Goal: Information Seeking & Learning: Check status

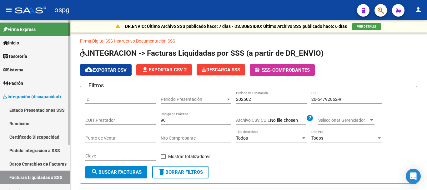
scroll to position [0, 117]
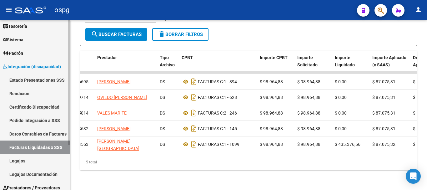
click at [39, 122] on link "Pedido Integración a SSS" at bounding box center [35, 119] width 70 height 13
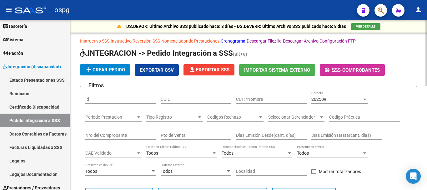
click at [336, 97] on div "202509" at bounding box center [336, 99] width 51 height 5
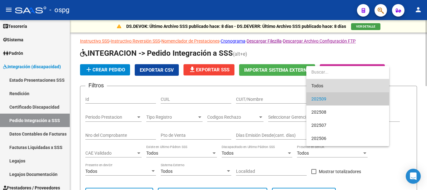
drag, startPoint x: 322, startPoint y: 82, endPoint x: 269, endPoint y: 92, distance: 54.8
click at [322, 82] on span "Todos" at bounding box center [347, 85] width 73 height 13
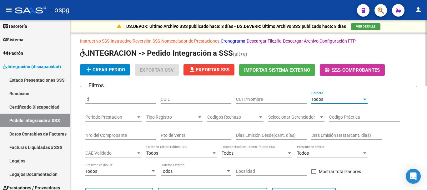
click at [263, 99] on input "CUIT/Nombre" at bounding box center [271, 99] width 71 height 5
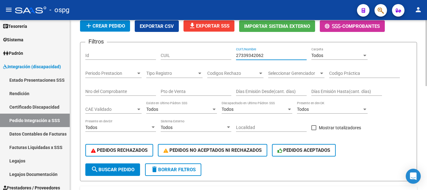
scroll to position [62, 0]
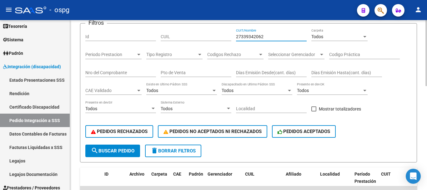
click at [104, 151] on span "search Buscar Pedido" at bounding box center [112, 151] width 43 height 6
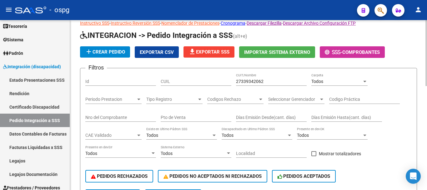
scroll to position [17, 0]
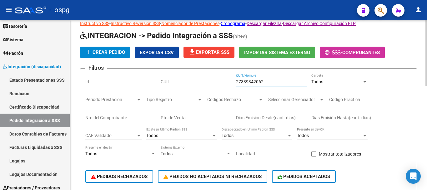
drag, startPoint x: 270, startPoint y: 81, endPoint x: 222, endPoint y: 86, distance: 48.9
click at [222, 86] on div "Filtros Id CUIL 27339342062 CUIT/Nombre Todos Carpeta Periodo Prestacion Period…" at bounding box center [248, 131] width 326 height 116
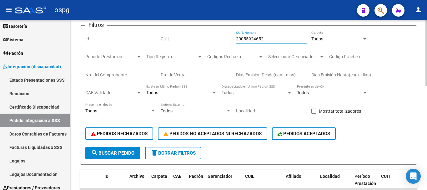
scroll to position [62, 0]
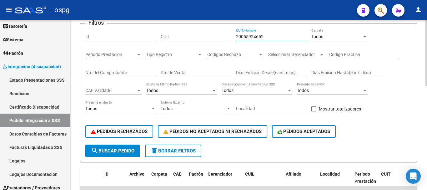
type input "20055924652"
click at [105, 152] on span "search Buscar Pedido" at bounding box center [112, 151] width 43 height 6
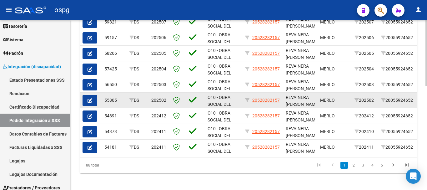
scroll to position [267, 0]
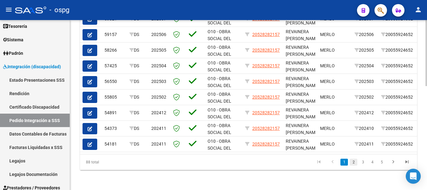
click at [356, 163] on link "2" at bounding box center [353, 161] width 7 height 7
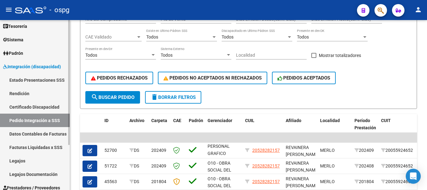
scroll to position [111, 0]
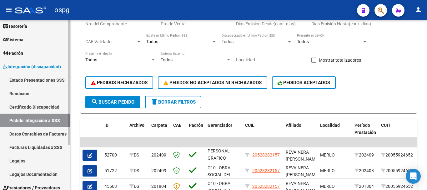
click at [33, 147] on link "Facturas Liquidadas x SSS" at bounding box center [35, 146] width 70 height 13
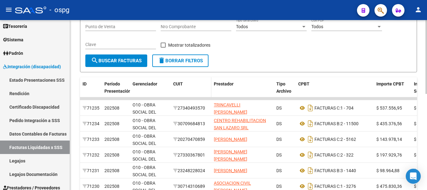
scroll to position [17, 0]
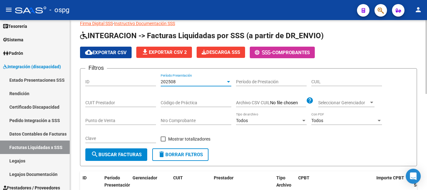
click at [227, 81] on div at bounding box center [229, 81] width 6 height 5
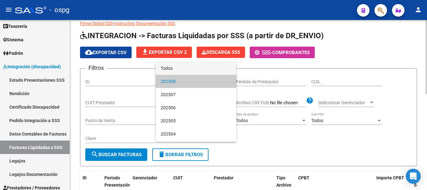
click at [186, 67] on span "Todos" at bounding box center [196, 68] width 71 height 13
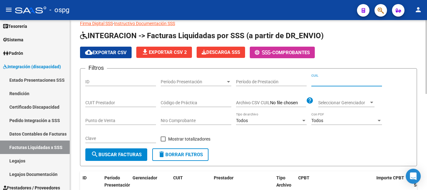
paste input "20-54229532-6"
type input "20-54229532-6"
click at [135, 158] on button "search Buscar Facturas" at bounding box center [116, 154] width 62 height 12
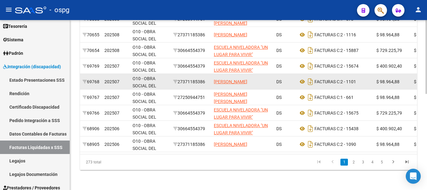
scroll to position [221, 0]
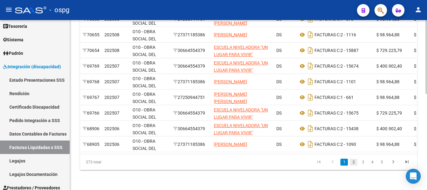
click at [355, 161] on link "2" at bounding box center [353, 161] width 7 height 7
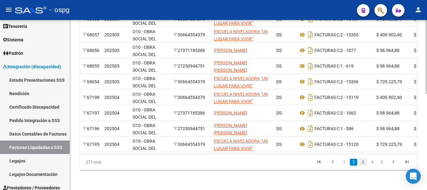
click at [361, 162] on link "3" at bounding box center [362, 161] width 7 height 7
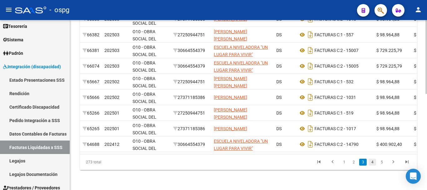
click at [371, 164] on link "4" at bounding box center [371, 161] width 7 height 7
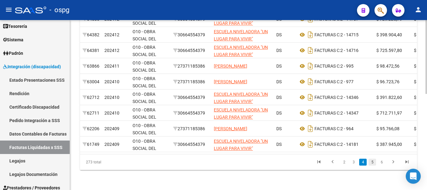
click at [372, 163] on link "5" at bounding box center [371, 161] width 7 height 7
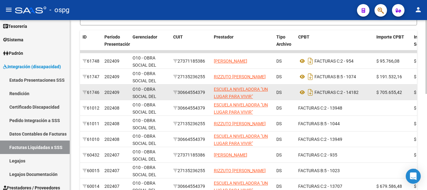
scroll to position [189, 0]
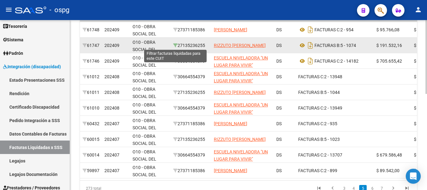
click at [175, 45] on icon at bounding box center [175, 45] width 4 height 4
type input "27-13523625-5"
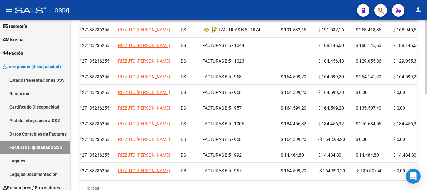
scroll to position [0, 0]
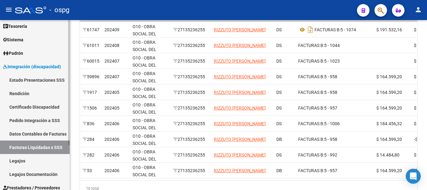
click at [32, 158] on link "Legajos" at bounding box center [35, 160] width 70 height 13
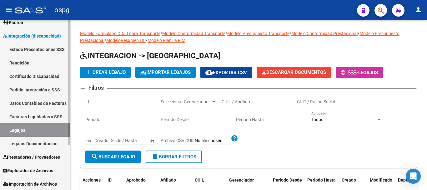
scroll to position [61, 0]
click at [35, 157] on span "Prestadores / Proveedores" at bounding box center [31, 156] width 57 height 7
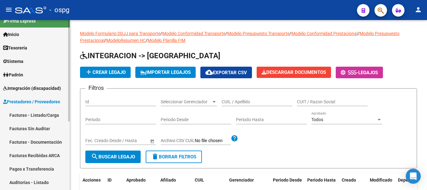
scroll to position [0, 0]
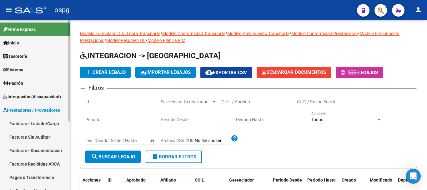
click at [34, 102] on link "Integración (discapacidad)" at bounding box center [35, 96] width 70 height 13
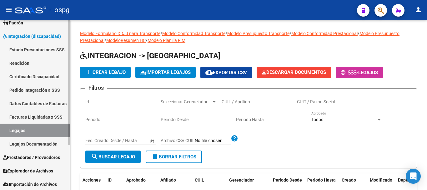
scroll to position [61, 0]
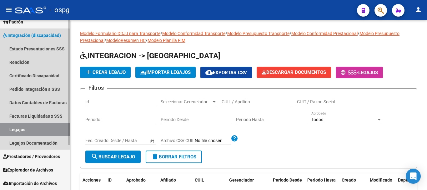
click at [29, 128] on link "Legajos" at bounding box center [35, 128] width 70 height 13
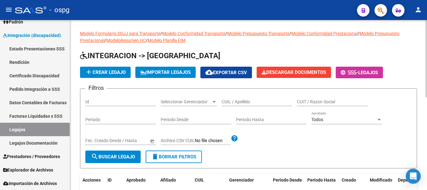
click at [249, 100] on input "CUIL / Apellido" at bounding box center [257, 101] width 71 height 5
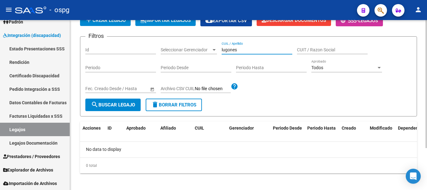
scroll to position [56, 0]
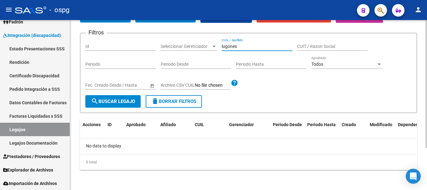
type input "lugones"
click at [109, 100] on span "search Buscar Legajo" at bounding box center [113, 101] width 44 height 6
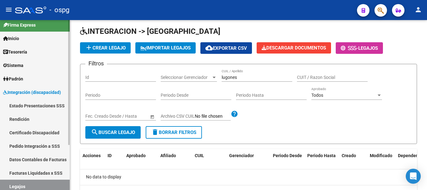
scroll to position [0, 0]
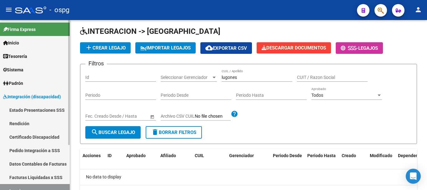
click at [21, 81] on span "Padrón" at bounding box center [13, 83] width 20 height 7
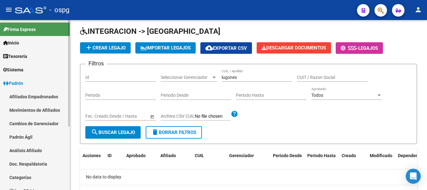
drag, startPoint x: 30, startPoint y: 94, endPoint x: 34, endPoint y: 96, distance: 5.0
click at [30, 95] on link "Afiliados Empadronados" at bounding box center [35, 96] width 70 height 13
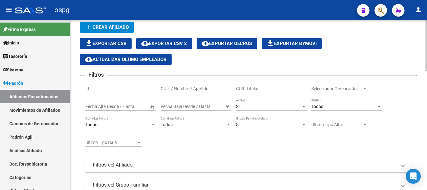
click at [243, 88] on input "CUIL Titular" at bounding box center [271, 88] width 71 height 5
click at [192, 85] on div "CUIL / Nombre / Apellido" at bounding box center [196, 86] width 71 height 12
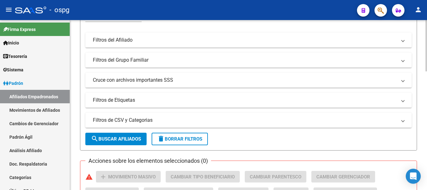
scroll to position [149, 0]
type input "lugones"
click at [132, 137] on span "search Buscar Afiliados" at bounding box center [116, 139] width 50 height 6
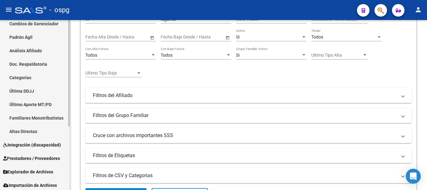
scroll to position [102, 0]
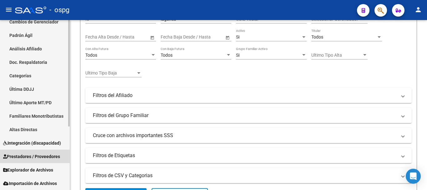
click at [37, 153] on span "Prestadores / Proveedores" at bounding box center [31, 156] width 57 height 7
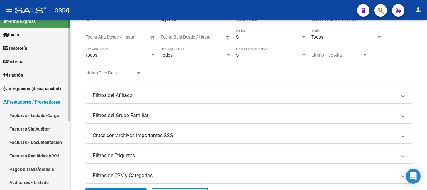
scroll to position [8, 0]
click at [43, 93] on link "Integración (discapacidad)" at bounding box center [35, 88] width 70 height 13
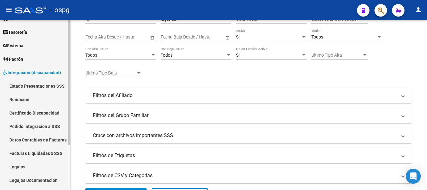
scroll to position [61, 0]
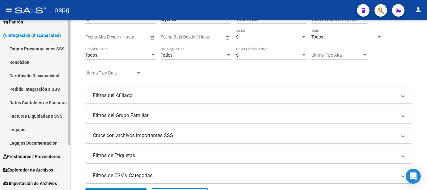
click at [41, 113] on link "Facturas Liquidadas x SSS" at bounding box center [35, 115] width 70 height 13
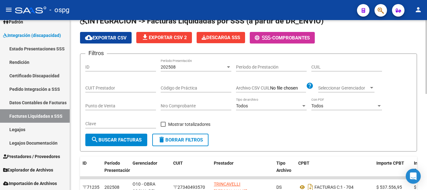
scroll to position [31, 0]
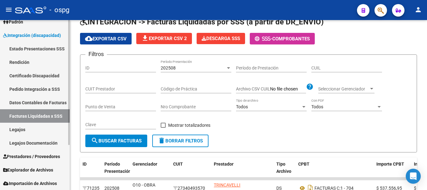
drag, startPoint x: 59, startPoint y: 154, endPoint x: 56, endPoint y: 153, distance: 3.2
click at [58, 154] on span "Prestadores / Proveedores" at bounding box center [31, 156] width 57 height 7
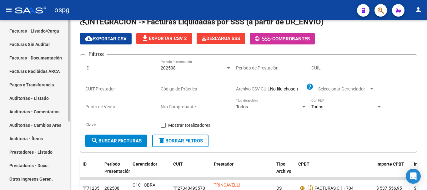
scroll to position [115, 0]
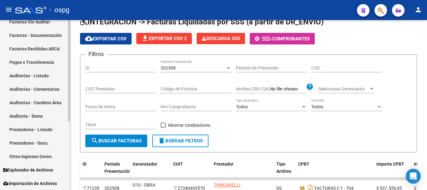
click at [42, 144] on link "Prestadores - Docu." at bounding box center [35, 142] width 70 height 13
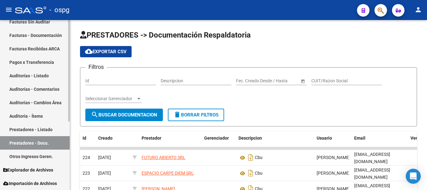
click at [34, 129] on link "Prestadores - Listado" at bounding box center [35, 128] width 70 height 13
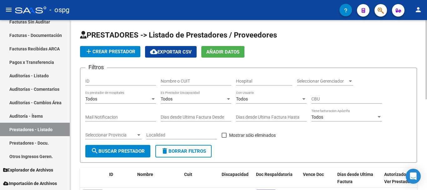
click at [183, 81] on input "Nombre o CUIT" at bounding box center [196, 80] width 71 height 5
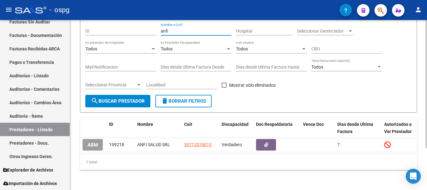
scroll to position [55, 0]
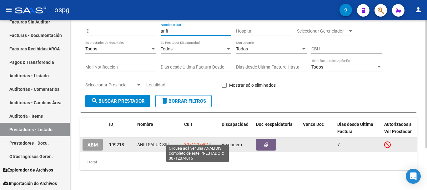
type input "anfi"
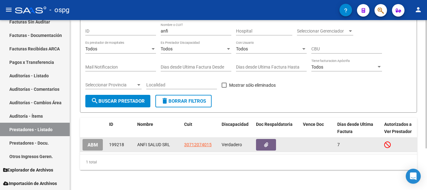
drag, startPoint x: 201, startPoint y: 139, endPoint x: 205, endPoint y: 146, distance: 8.5
click at [205, 146] on datatable-body-cell "30712074015" at bounding box center [200, 144] width 37 height 14
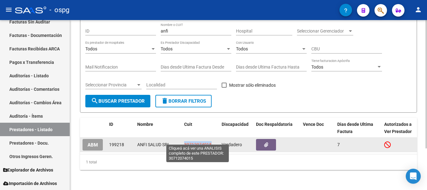
drag, startPoint x: 213, startPoint y: 140, endPoint x: 185, endPoint y: 142, distance: 28.2
click at [185, 142] on div "30712074015" at bounding box center [200, 144] width 32 height 7
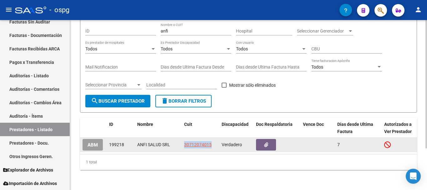
copy span "30712074015"
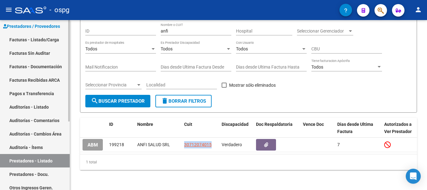
scroll to position [52, 0]
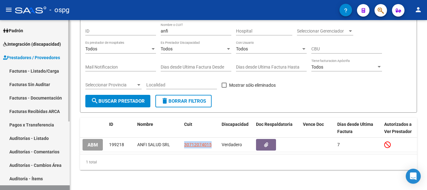
click at [29, 46] on span "Integración (discapacidad)" at bounding box center [32, 44] width 58 height 7
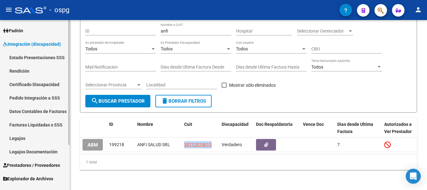
click at [31, 122] on link "Facturas Liquidadas x SSS" at bounding box center [35, 124] width 70 height 13
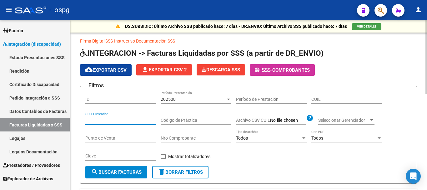
paste input "30-71207401-5"
type input "30-71207401-5"
click at [223, 98] on div "202508" at bounding box center [193, 99] width 65 height 5
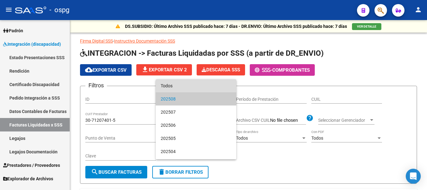
drag, startPoint x: 202, startPoint y: 88, endPoint x: 195, endPoint y: 95, distance: 9.9
click at [202, 88] on span "Todos" at bounding box center [196, 85] width 71 height 13
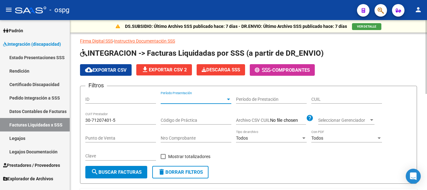
drag, startPoint x: 123, startPoint y: 174, endPoint x: 123, endPoint y: 177, distance: 3.5
click at [123, 176] on button "search Buscar Facturas" at bounding box center [116, 172] width 62 height 12
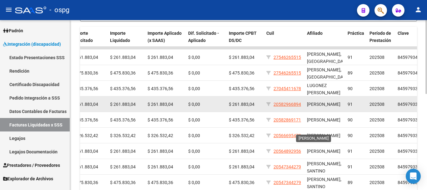
scroll to position [156, 0]
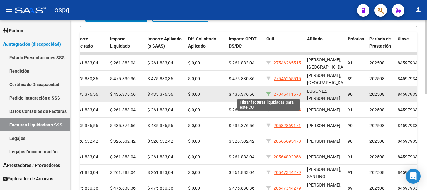
click at [268, 92] on icon at bounding box center [268, 94] width 4 height 4
type input "27-04541167-8"
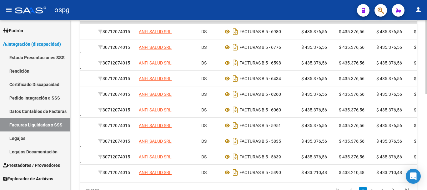
scroll to position [0, 0]
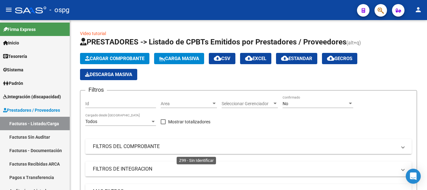
scroll to position [156, 0]
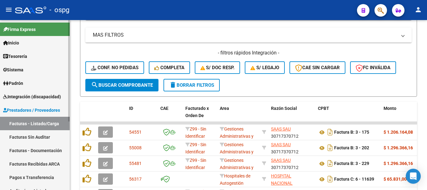
click at [28, 83] on link "Padrón" at bounding box center [35, 82] width 70 height 13
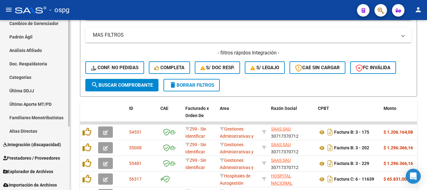
scroll to position [102, 0]
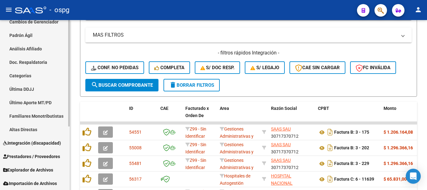
click at [26, 139] on link "Integración (discapacidad)" at bounding box center [35, 142] width 70 height 13
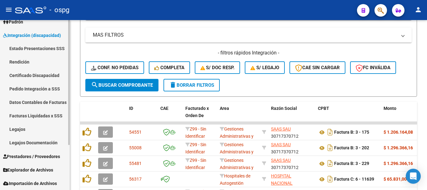
scroll to position [61, 0]
click at [19, 130] on link "Legajos" at bounding box center [35, 128] width 70 height 13
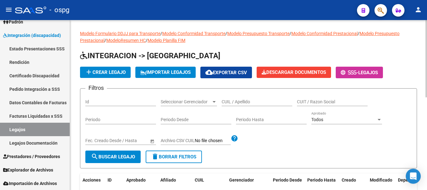
click at [255, 102] on input "CUIL / Apellido" at bounding box center [257, 101] width 71 height 5
type input "ceballos"
click at [115, 155] on span "search Buscar Legajo" at bounding box center [113, 157] width 44 height 6
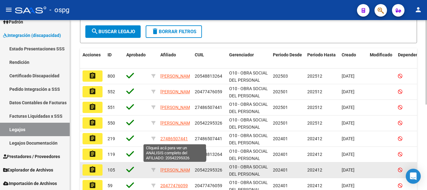
scroll to position [1, 0]
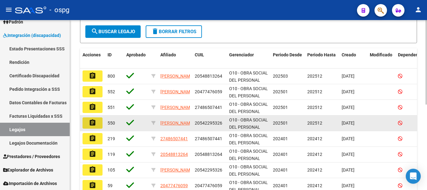
click at [93, 122] on mat-icon "assignment" at bounding box center [92, 122] width 7 height 7
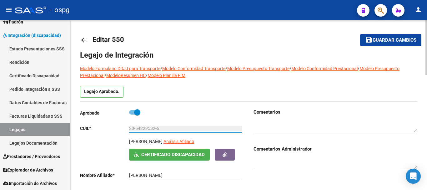
drag, startPoint x: 162, startPoint y: 128, endPoint x: 130, endPoint y: 132, distance: 32.4
click at [130, 132] on div "20-54229532-6 Ingresar CUIL" at bounding box center [185, 126] width 113 height 12
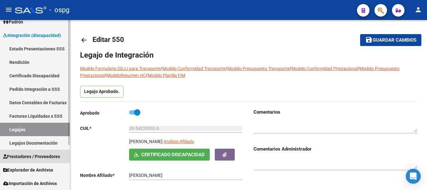
drag, startPoint x: 34, startPoint y: 153, endPoint x: 35, endPoint y: 150, distance: 3.9
click at [34, 154] on span "Prestadores / Proveedores" at bounding box center [31, 156] width 57 height 7
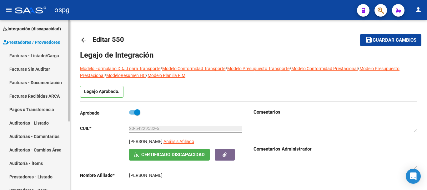
scroll to position [52, 0]
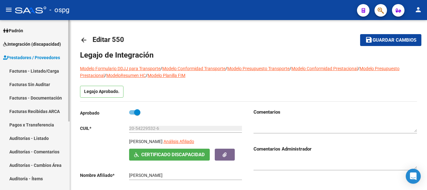
click at [37, 46] on span "Integración (discapacidad)" at bounding box center [32, 44] width 58 height 7
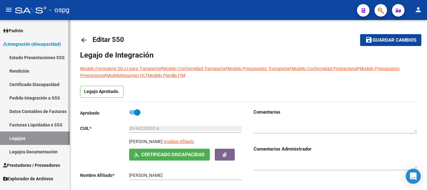
click at [31, 126] on link "Facturas Liquidadas x SSS" at bounding box center [35, 124] width 70 height 13
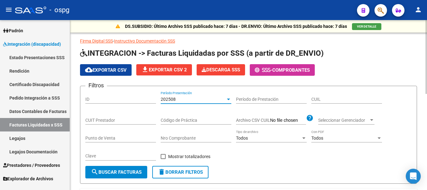
click at [230, 98] on div at bounding box center [229, 99] width 6 height 5
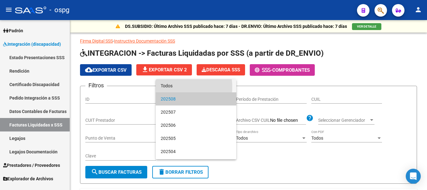
click at [171, 87] on span "Todos" at bounding box center [196, 85] width 71 height 13
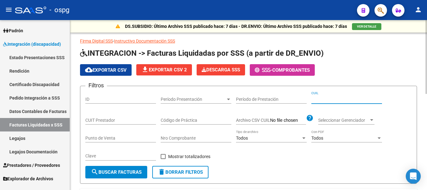
paste input "20-54229532-6"
type input "20-54229532-6"
click at [125, 172] on span "search Buscar Facturas" at bounding box center [116, 172] width 51 height 6
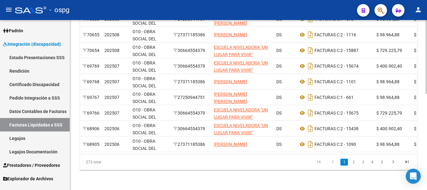
scroll to position [0, 5]
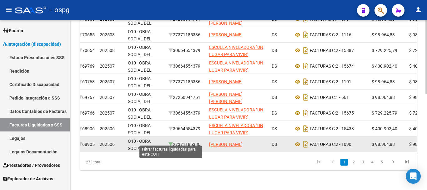
click at [170, 142] on icon at bounding box center [170, 144] width 4 height 4
type input "27-37118538-6"
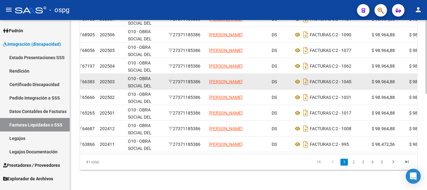
scroll to position [221, 0]
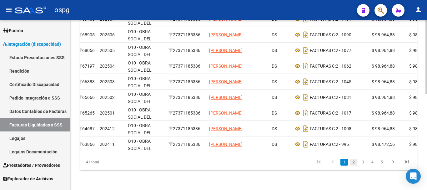
click at [353, 161] on link "2" at bounding box center [353, 161] width 7 height 7
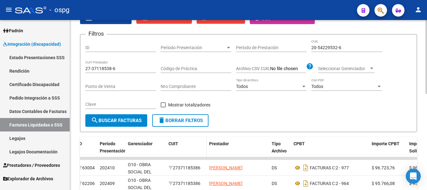
scroll to position [2, 0]
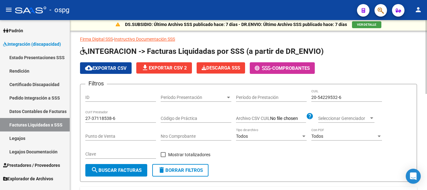
click at [174, 169] on span "delete Borrar Filtros" at bounding box center [180, 170] width 45 height 6
paste input "20-54229532-6"
type input "20-54229532-6"
click at [134, 170] on span "search Buscar Facturas" at bounding box center [116, 170] width 51 height 6
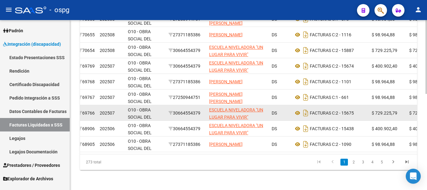
scroll to position [221, 0]
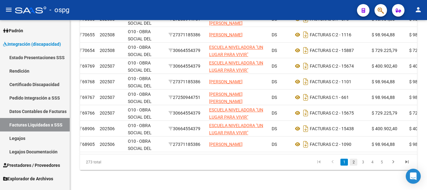
click at [355, 163] on link "2" at bounding box center [353, 161] width 7 height 7
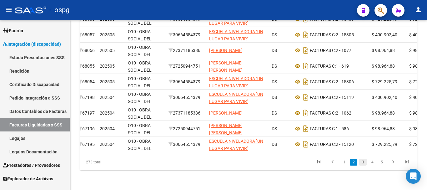
click at [361, 165] on link "3" at bounding box center [362, 161] width 7 height 7
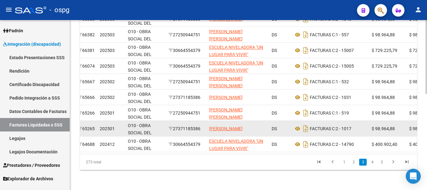
scroll to position [189, 0]
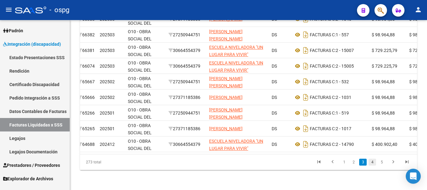
click at [372, 162] on link "4" at bounding box center [371, 161] width 7 height 7
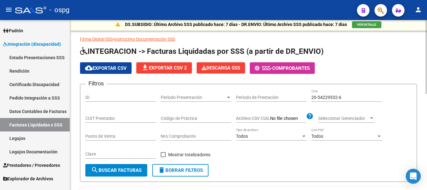
scroll to position [0, 0]
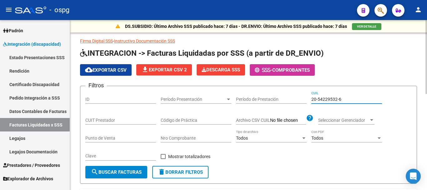
drag, startPoint x: 354, startPoint y: 96, endPoint x: 308, endPoint y: 106, distance: 46.4
click at [309, 106] on div "Filtros ID Período Presentación Período Presentación Período de Prestación 20-5…" at bounding box center [248, 128] width 326 height 75
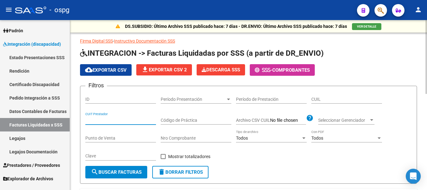
paste input "27-13523625-5"
type input "27-13523625-5"
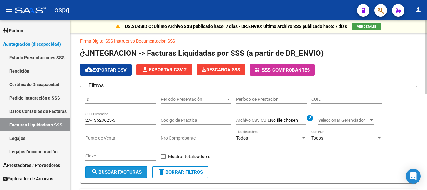
click at [112, 174] on span "search Buscar Facturas" at bounding box center [116, 172] width 51 height 6
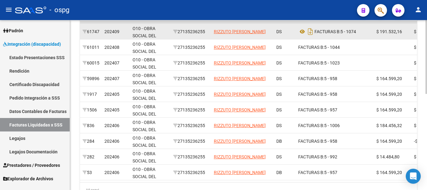
drag, startPoint x: 207, startPoint y: 30, endPoint x: 181, endPoint y: 36, distance: 27.1
click at [181, 36] on datatable-body-cell "27135236255" at bounding box center [191, 31] width 41 height 15
copy div "27135236255"
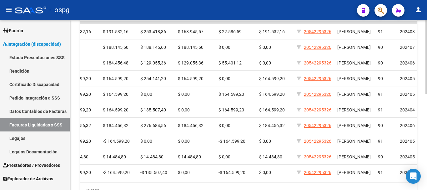
scroll to position [0, 329]
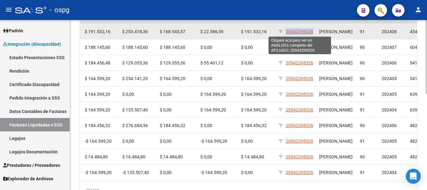
drag, startPoint x: 314, startPoint y: 31, endPoint x: 287, endPoint y: 31, distance: 27.2
click at [287, 31] on datatable-body-cell "20542295326" at bounding box center [296, 31] width 41 height 15
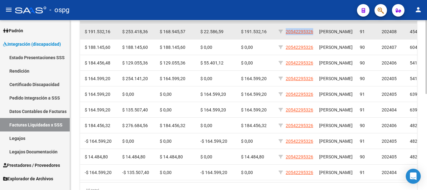
copy span "20542295326"
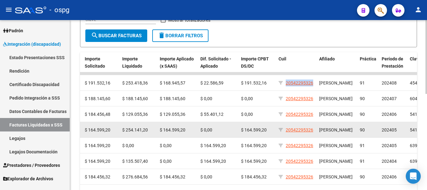
scroll to position [62, 0]
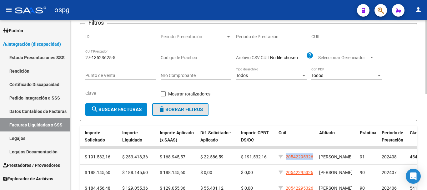
drag, startPoint x: 180, startPoint y: 107, endPoint x: 194, endPoint y: 107, distance: 14.1
click at [180, 107] on span "delete Borrar Filtros" at bounding box center [180, 110] width 45 height 6
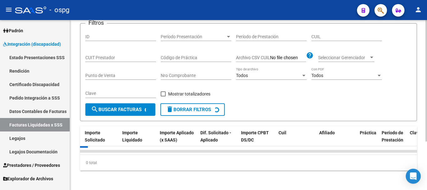
scroll to position [0, 0]
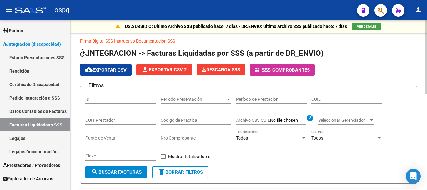
drag, startPoint x: 325, startPoint y: 96, endPoint x: 338, endPoint y: 95, distance: 13.4
click at [341, 92] on div "CUIL" at bounding box center [346, 97] width 71 height 12
paste input "20-54229532-6"
type input "20-54229532-6"
click at [123, 171] on span "search Buscar Facturas" at bounding box center [116, 172] width 51 height 6
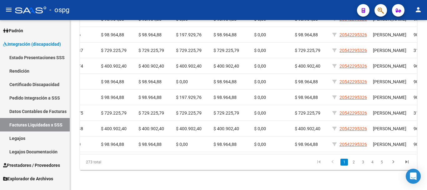
scroll to position [0, 272]
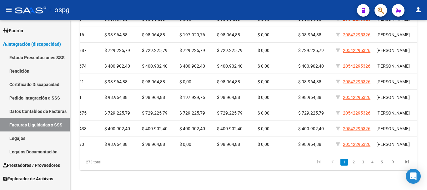
click at [357, 167] on li "2" at bounding box center [353, 162] width 9 height 11
click at [356, 165] on link "2" at bounding box center [353, 161] width 7 height 7
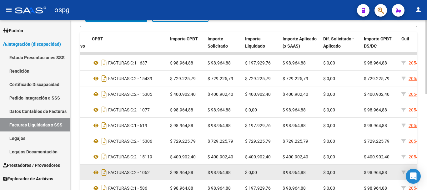
scroll to position [187, 0]
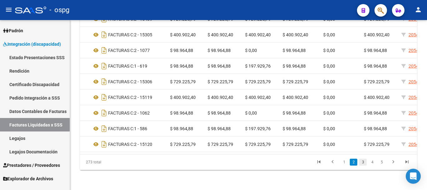
click at [362, 164] on link "3" at bounding box center [362, 161] width 7 height 7
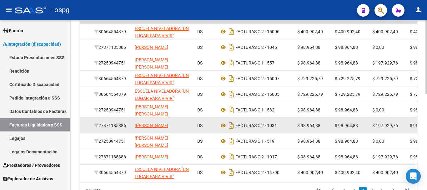
scroll to position [219, 0]
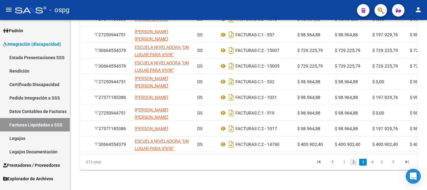
click at [354, 164] on link "2" at bounding box center [353, 161] width 7 height 7
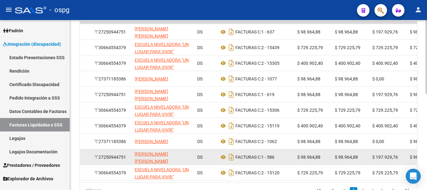
scroll to position [156, 0]
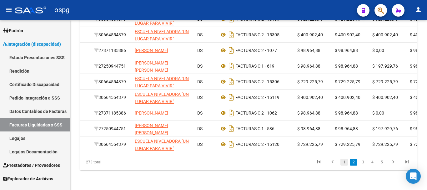
click at [347, 164] on link "1" at bounding box center [343, 161] width 7 height 7
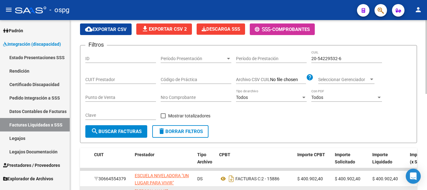
scroll to position [33, 0]
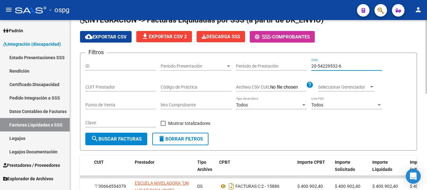
drag, startPoint x: 346, startPoint y: 64, endPoint x: 296, endPoint y: 66, distance: 50.3
click at [296, 66] on div "Filtros ID Período Presentación Período Presentación Período de Prestación 20-5…" at bounding box center [248, 95] width 326 height 75
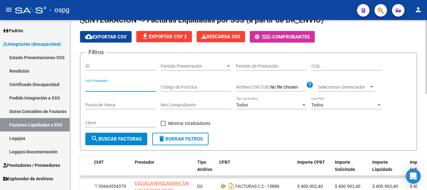
paste input "27-13523625-5"
type input "27-13523625-5"
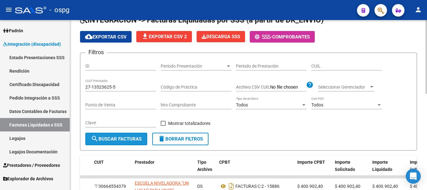
click at [125, 142] on button "search Buscar Facturas" at bounding box center [116, 138] width 62 height 12
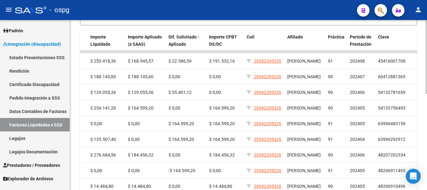
scroll to position [189, 0]
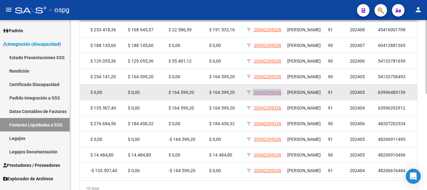
drag, startPoint x: 282, startPoint y: 92, endPoint x: 257, endPoint y: 94, distance: 25.4
click at [254, 95] on datatable-body-cell "20542295326" at bounding box center [264, 91] width 41 height 15
copy span "20542295326"
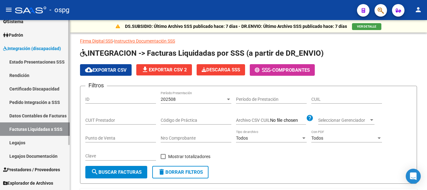
scroll to position [61, 0]
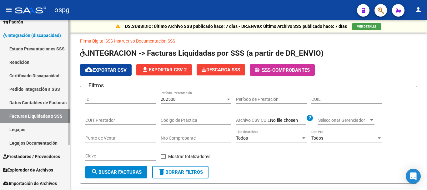
click at [41, 129] on link "Legajos" at bounding box center [35, 128] width 70 height 13
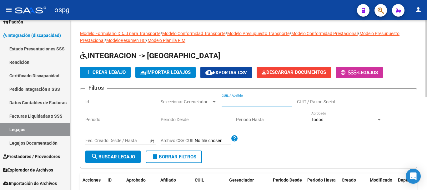
click at [240, 102] on input "CUIL / Apellido" at bounding box center [257, 101] width 71 height 5
type input "cuenca"
click at [126, 158] on span "search Buscar Legajo" at bounding box center [113, 157] width 44 height 6
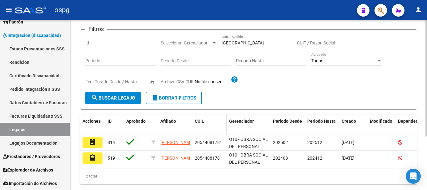
scroll to position [78, 0]
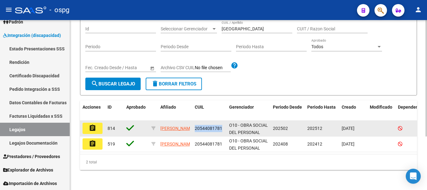
drag, startPoint x: 220, startPoint y: 123, endPoint x: 194, endPoint y: 125, distance: 26.0
click at [194, 125] on datatable-body-cell "20544081781" at bounding box center [209, 128] width 34 height 15
copy span "20544081781"
click at [95, 124] on mat-icon "assignment" at bounding box center [92, 127] width 7 height 7
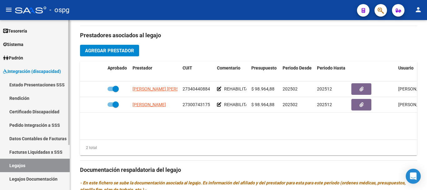
scroll to position [61, 0]
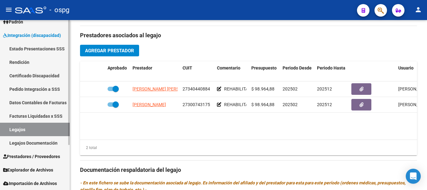
click at [29, 156] on span "Prestadores / Proveedores" at bounding box center [31, 156] width 57 height 7
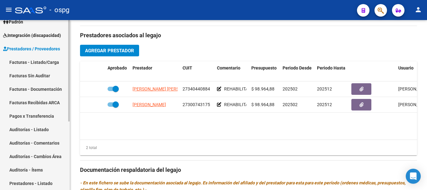
click at [34, 61] on link "Facturas - Listado/Carga" at bounding box center [35, 61] width 70 height 13
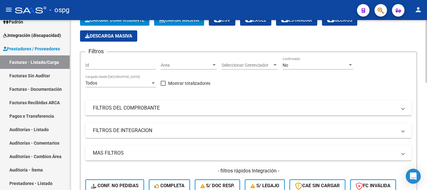
scroll to position [62, 0]
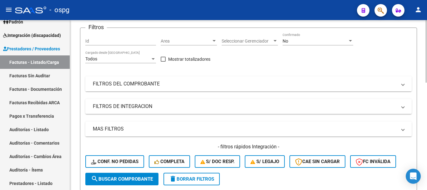
click at [181, 82] on mat-panel-title "FILTROS DEL COMPROBANTE" at bounding box center [245, 83] width 304 height 7
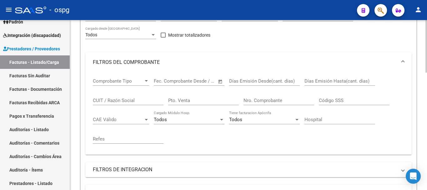
scroll to position [125, 0]
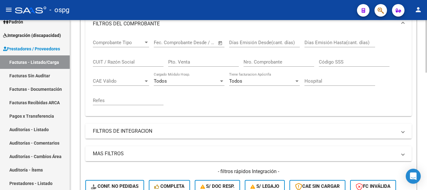
click at [145, 133] on mat-panel-title "FILTROS DE INTEGRACION" at bounding box center [245, 130] width 304 height 7
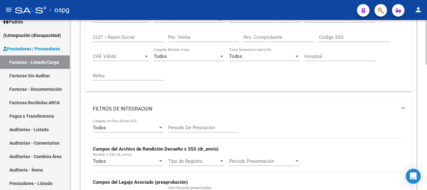
scroll to position [219, 0]
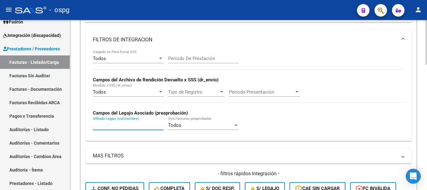
click at [141, 126] on input "Afiliado Legajo (cuil/nombre)" at bounding box center [128, 125] width 71 height 6
paste input "20544081781"
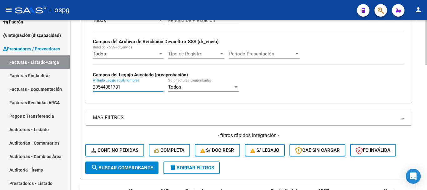
scroll to position [344, 0]
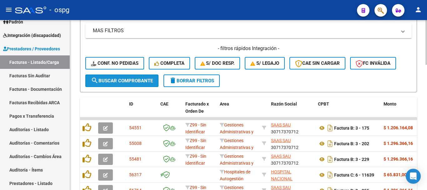
drag, startPoint x: 128, startPoint y: 80, endPoint x: 131, endPoint y: 83, distance: 3.6
click at [128, 81] on span "search Buscar Comprobante" at bounding box center [122, 81] width 62 height 6
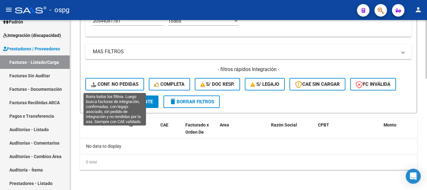
scroll to position [292, 0]
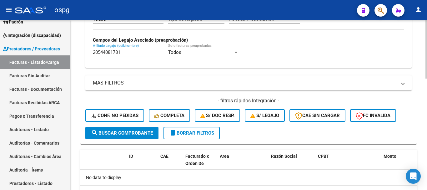
drag, startPoint x: 129, startPoint y: 53, endPoint x: 87, endPoint y: 57, distance: 42.0
click at [87, 57] on div "Todos Cargado en Para Enviar SSS Período De Prestación Campos del Archivo de Re…" at bounding box center [248, 22] width 326 height 91
type input "cuenca"
click at [130, 133] on span "search Buscar Comprobante" at bounding box center [122, 133] width 62 height 6
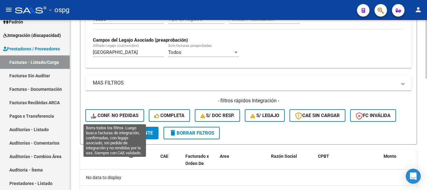
click at [112, 112] on button "Conf. no pedidas" at bounding box center [114, 115] width 59 height 12
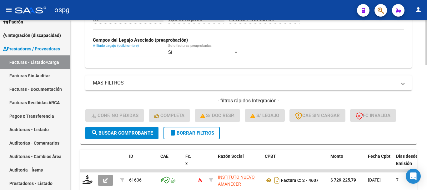
paste input "20544081781"
drag, startPoint x: 128, startPoint y: 47, endPoint x: 108, endPoint y: 56, distance: 22.0
click at [108, 56] on div "20544081781 Afiliado Legajo (cuil/nombre)" at bounding box center [128, 49] width 71 height 13
drag, startPoint x: 126, startPoint y: 53, endPoint x: 85, endPoint y: 57, distance: 41.2
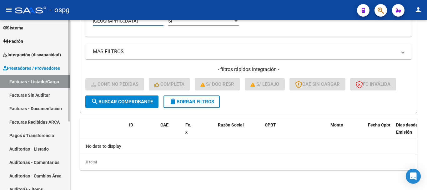
scroll to position [30, 0]
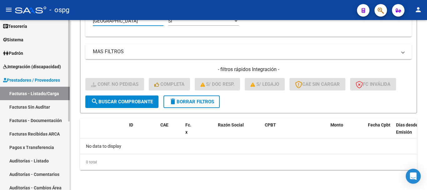
type input "cuenca"
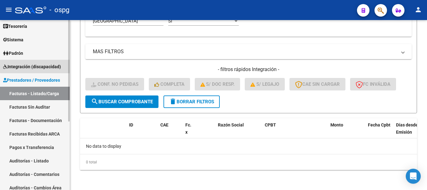
click at [37, 64] on span "Integración (discapacidad)" at bounding box center [32, 66] width 58 height 7
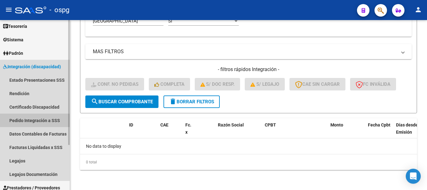
click at [30, 118] on link "Pedido Integración a SSS" at bounding box center [35, 119] width 70 height 13
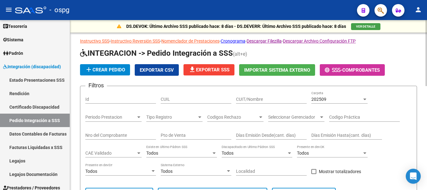
click at [337, 96] on div "202509 Carpeta" at bounding box center [339, 97] width 56 height 12
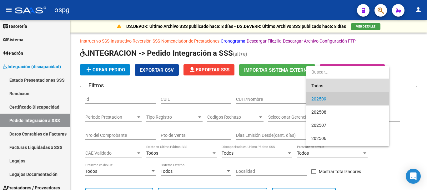
click at [321, 86] on span "Todos" at bounding box center [347, 85] width 73 height 13
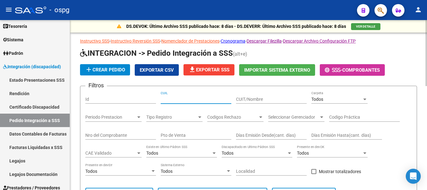
paste input "20544081781"
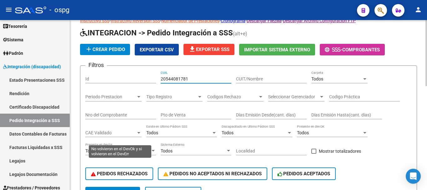
scroll to position [62, 0]
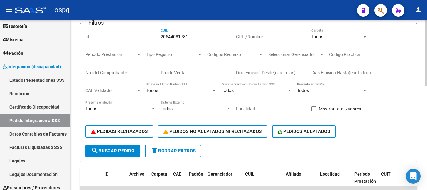
type input "20544081781"
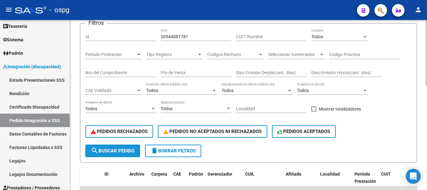
click at [117, 148] on span "search Buscar Pedido" at bounding box center [112, 151] width 43 height 6
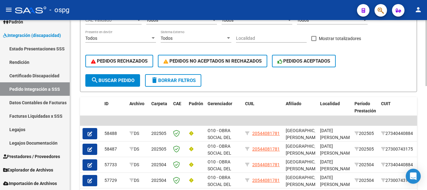
scroll to position [142, 0]
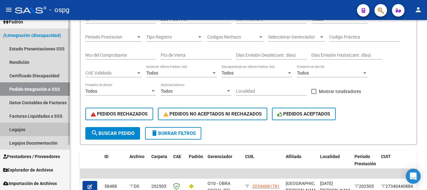
click at [26, 129] on link "Legajos" at bounding box center [35, 128] width 70 height 13
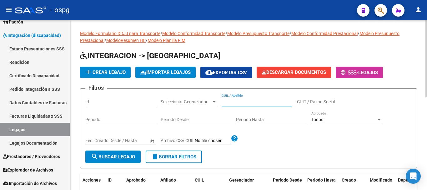
paste input "20544081781"
type input "20544081781"
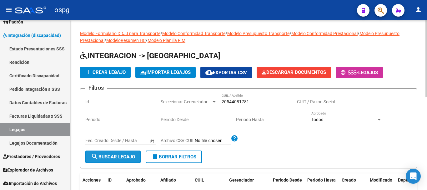
click at [110, 160] on button "search Buscar Legajo" at bounding box center [112, 156] width 55 height 12
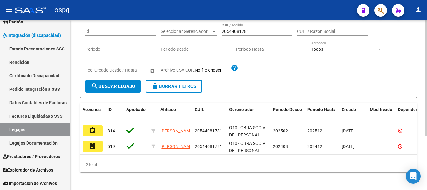
scroll to position [78, 0]
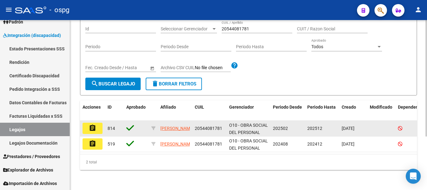
click at [94, 124] on mat-icon "assignment" at bounding box center [92, 127] width 7 height 7
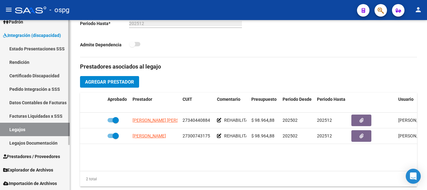
click at [35, 116] on link "Facturas Liquidadas x SSS" at bounding box center [35, 115] width 70 height 13
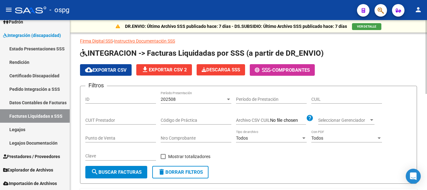
drag, startPoint x: 328, startPoint y: 96, endPoint x: 350, endPoint y: 97, distance: 22.6
click at [363, 95] on div "CUIL" at bounding box center [346, 97] width 71 height 12
paste input "20-54408178-1"
type input "20-54408178-1"
click at [189, 98] on div "202508" at bounding box center [193, 99] width 65 height 5
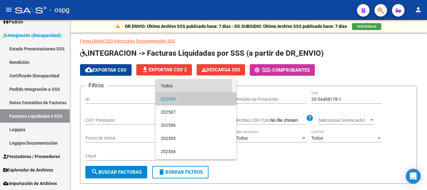
click at [170, 87] on span "Todos" at bounding box center [196, 85] width 71 height 13
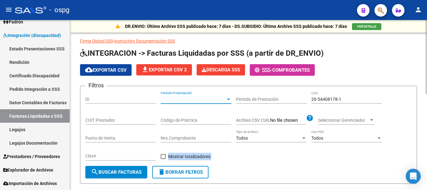
drag, startPoint x: 107, startPoint y: 165, endPoint x: 107, endPoint y: 169, distance: 4.7
click at [107, 167] on form "Filtros ID Período Presentación Período Presentación Período de Prestación 20-5…" at bounding box center [248, 135] width 337 height 98
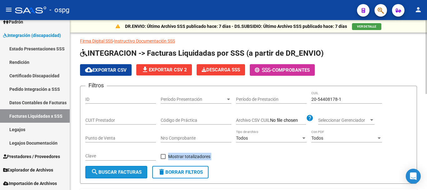
click at [107, 172] on span "search Buscar Facturas" at bounding box center [116, 172] width 51 height 6
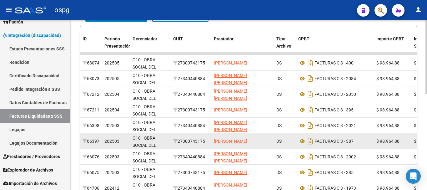
scroll to position [187, 0]
